Goal: Task Accomplishment & Management: Manage account settings

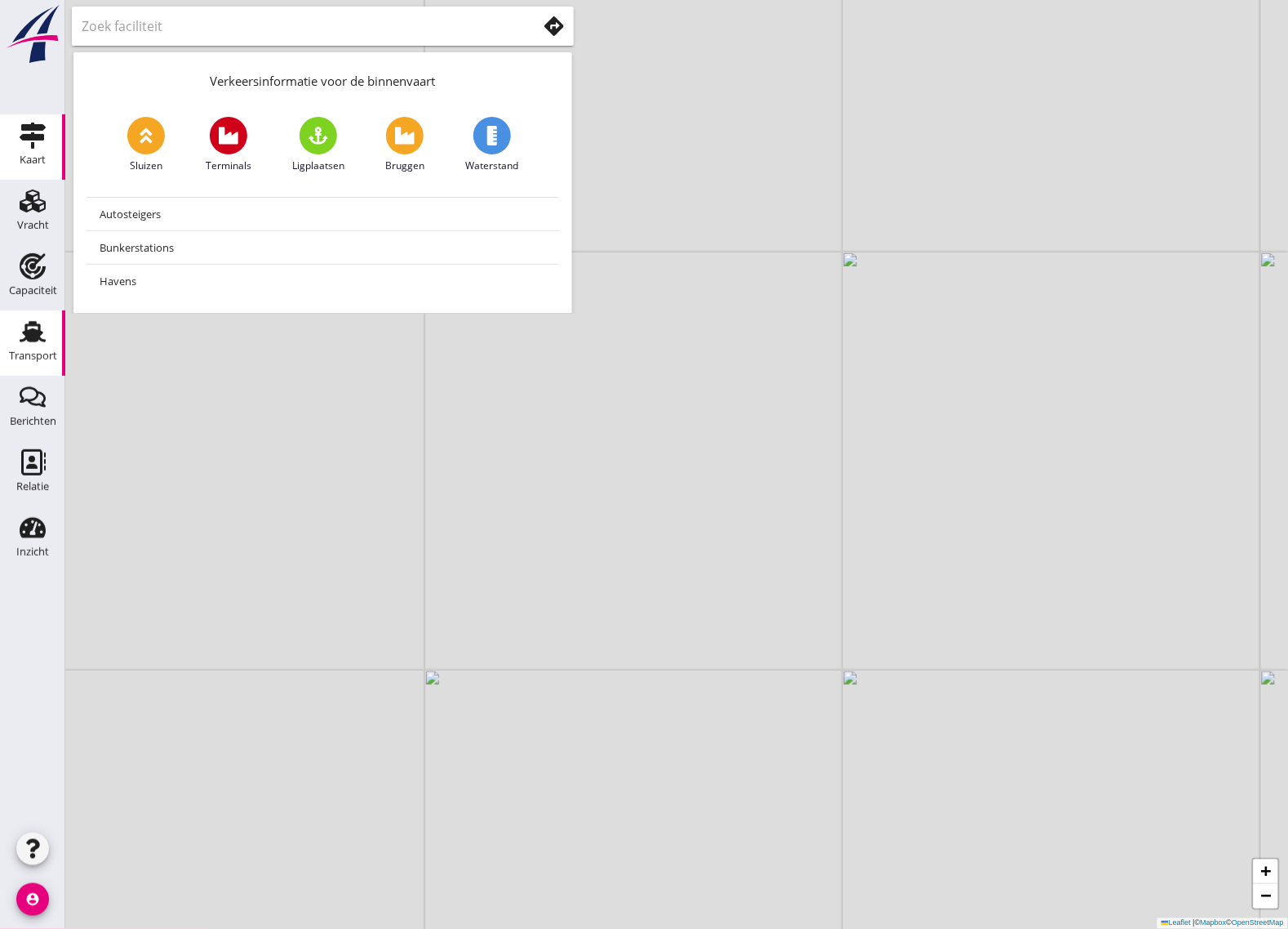
click at [35, 351] on div "Transport" at bounding box center [32, 356] width 48 height 10
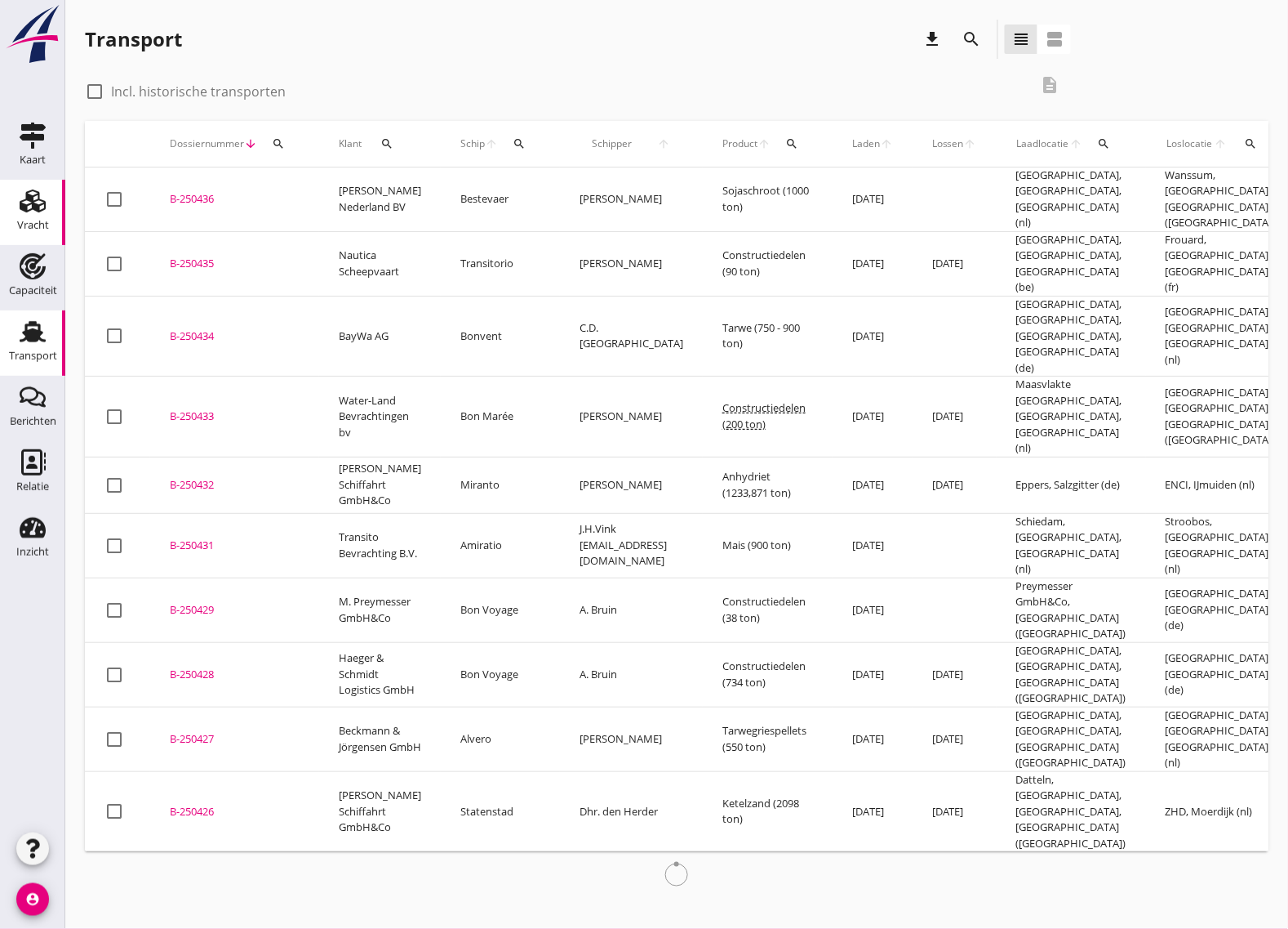
click at [31, 213] on icon "Vracht" at bounding box center [32, 201] width 26 height 26
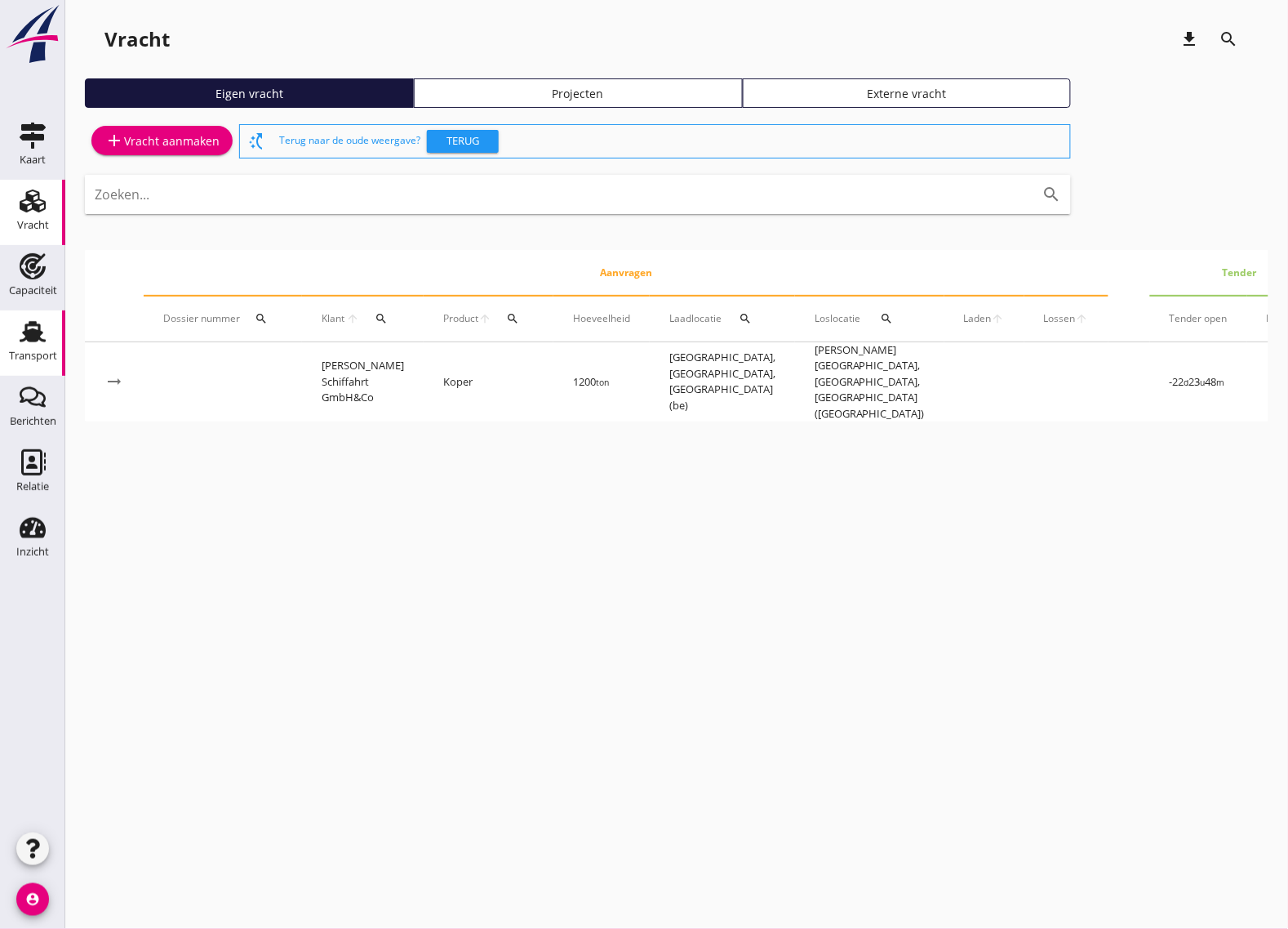
click at [23, 351] on div "Transport" at bounding box center [32, 356] width 48 height 10
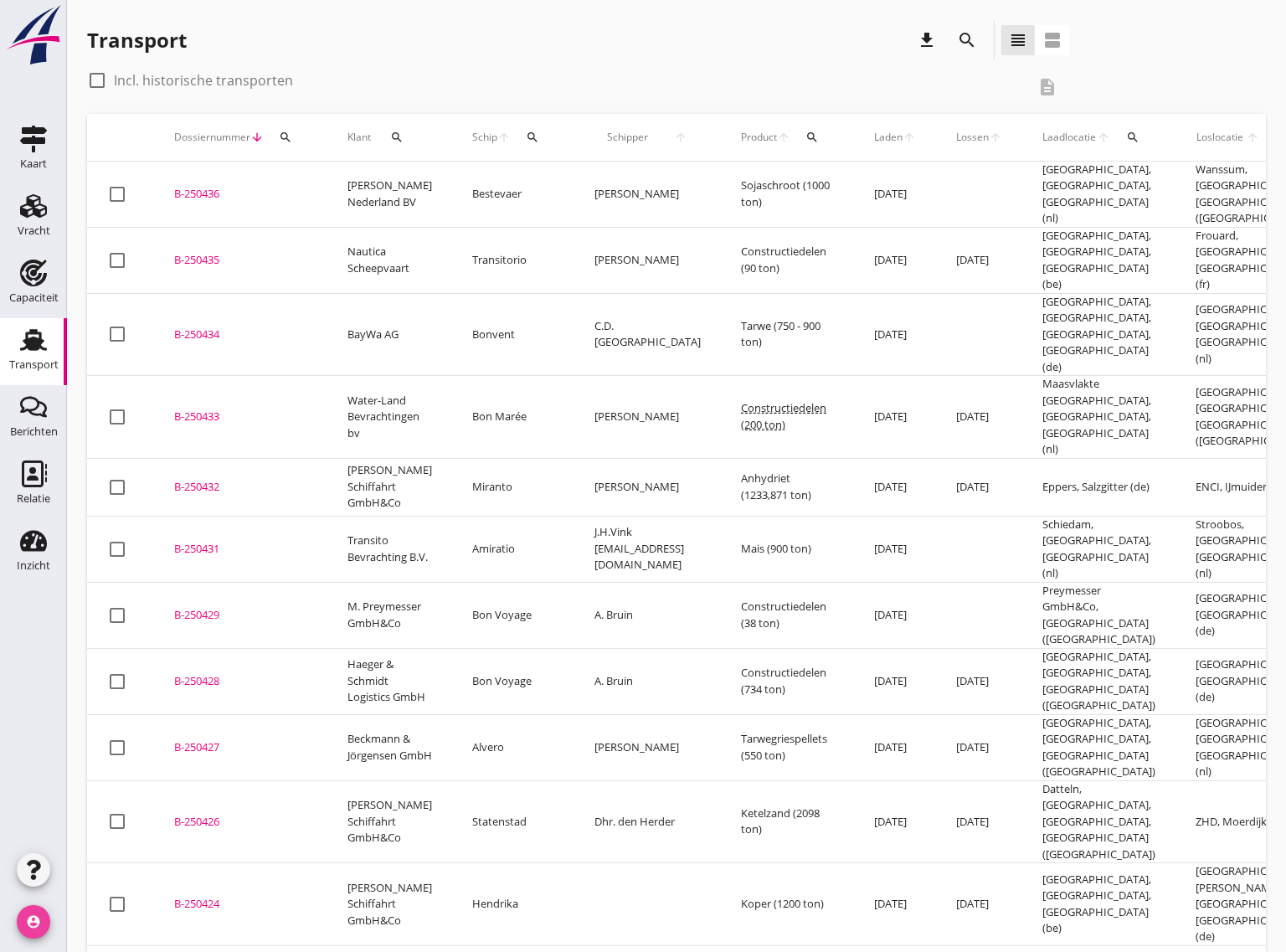
click at [25, 922] on icon "account_circle" at bounding box center [33, 921] width 33 height 33
click at [71, 913] on icon "logout" at bounding box center [72, 914] width 33 height 33
